Goal: Navigation & Orientation: Find specific page/section

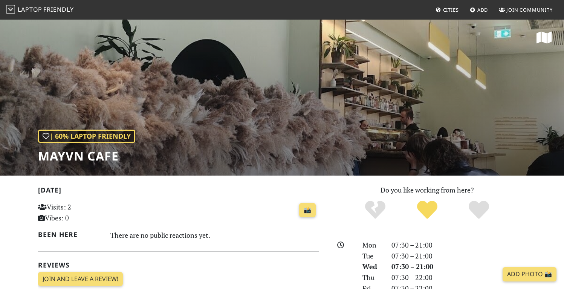
click at [55, 7] on span "Friendly" at bounding box center [58, 9] width 30 height 8
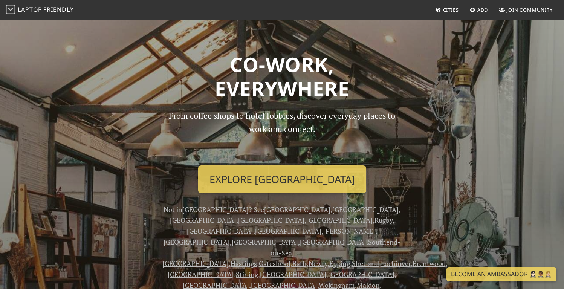
click at [443, 12] on span "Cities" at bounding box center [451, 9] width 16 height 7
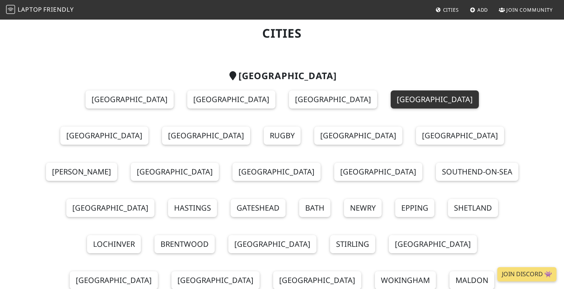
scroll to position [87, 0]
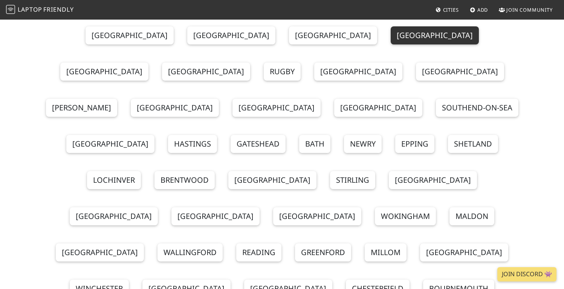
click at [391, 40] on link "[GEOGRAPHIC_DATA]" at bounding box center [435, 35] width 88 height 18
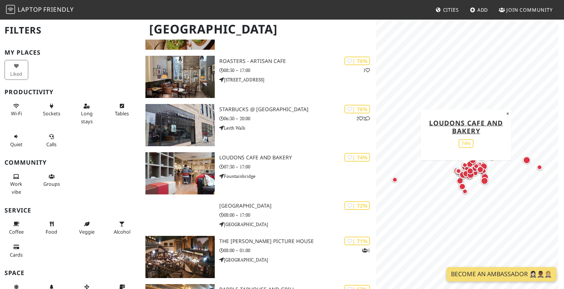
scroll to position [1056, 0]
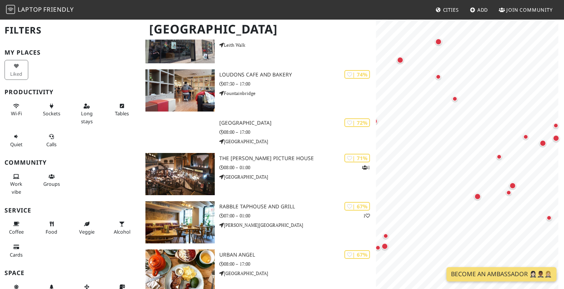
click at [562, 115] on div "MapLibre | Protomaps © OpenStreetMap" at bounding box center [470, 163] width 188 height 289
